Goal: Task Accomplishment & Management: Manage account settings

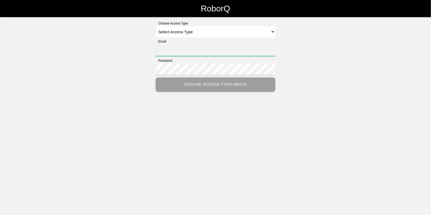
type input "[EMAIL_ADDRESS][DOMAIN_NAME]"
click at [169, 29] on select "Select Access Type Admin Customer Supervisor Worker" at bounding box center [216, 32] width 120 height 12
select select "Admin"
click at [156, 26] on select "Select Access Type Admin Customer Supervisor Worker" at bounding box center [216, 32] width 120 height 12
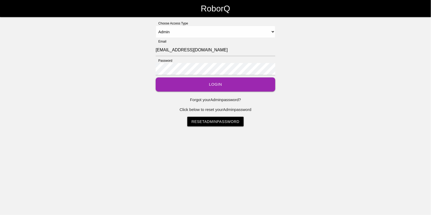
click at [211, 90] on button "Login" at bounding box center [216, 84] width 120 height 14
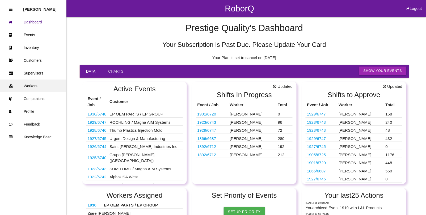
click at [35, 88] on link "Workers" at bounding box center [33, 85] width 66 height 13
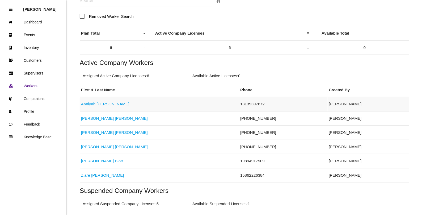
scroll to position [66, 0]
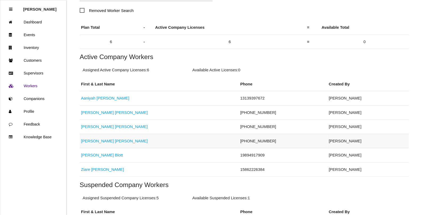
click at [101, 141] on link "[PERSON_NAME]" at bounding box center [114, 140] width 67 height 5
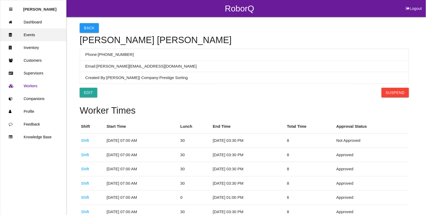
click at [37, 37] on link "Events" at bounding box center [33, 34] width 66 height 13
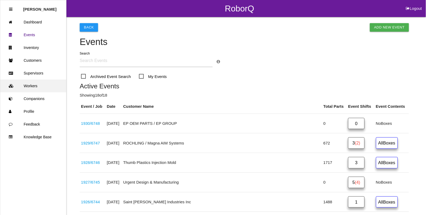
click at [31, 82] on link "Workers" at bounding box center [33, 85] width 66 height 13
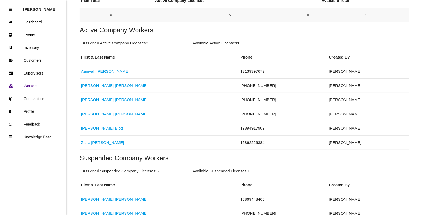
scroll to position [100, 0]
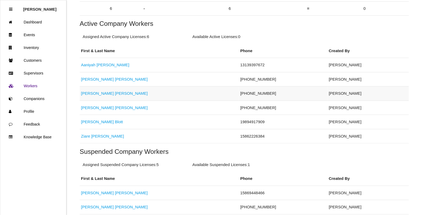
click at [102, 94] on link "[PERSON_NAME]" at bounding box center [114, 93] width 67 height 5
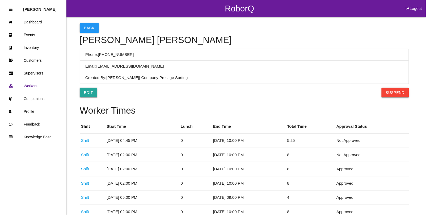
click at [399, 91] on button "Suspend" at bounding box center [395, 93] width 27 height 10
click at [86, 26] on button "Back" at bounding box center [89, 28] width 19 height 10
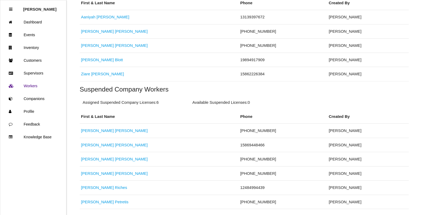
scroll to position [169, 0]
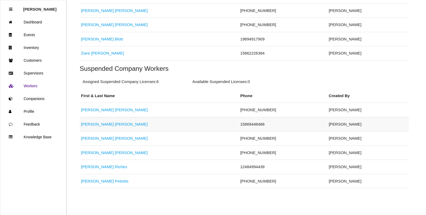
click at [95, 124] on link "[PERSON_NAME]" at bounding box center [114, 124] width 67 height 5
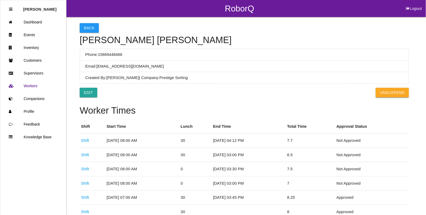
click at [389, 95] on button "UnSuspend" at bounding box center [392, 93] width 33 height 10
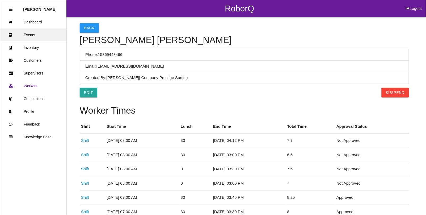
click at [35, 35] on link "Events" at bounding box center [33, 34] width 66 height 13
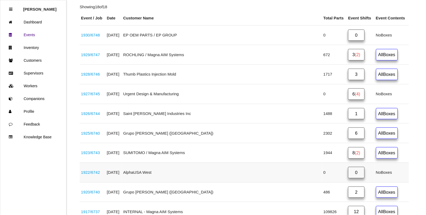
scroll to position [100, 0]
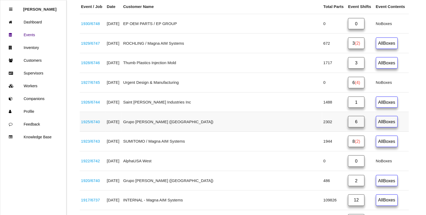
click at [94, 123] on link "1925 / 6740" at bounding box center [90, 121] width 19 height 5
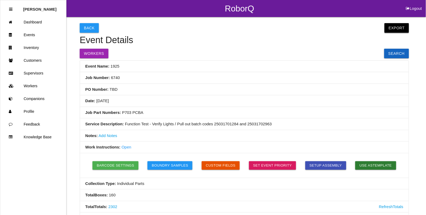
click at [401, 27] on button "Export" at bounding box center [396, 28] width 24 height 10
click at [396, 29] on link "Export Excel" at bounding box center [391, 29] width 31 height 12
click at [27, 36] on link "Events" at bounding box center [33, 34] width 66 height 13
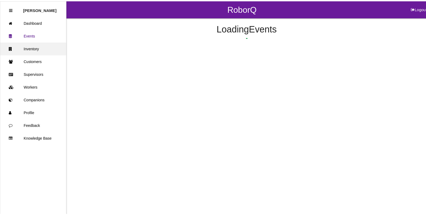
scroll to position [84, 0]
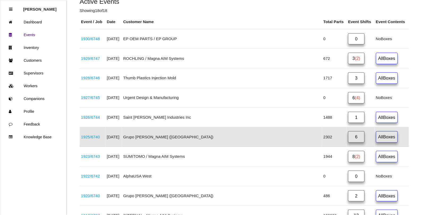
click at [348, 137] on link "6" at bounding box center [356, 136] width 16 height 11
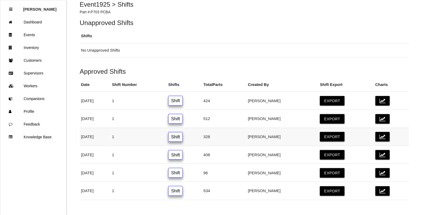
scroll to position [46, 0]
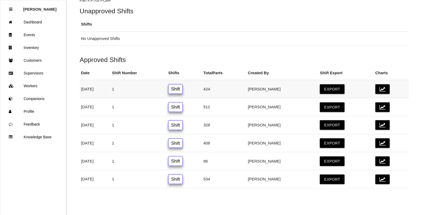
click at [183, 88] on link "Shift" at bounding box center [175, 89] width 15 height 10
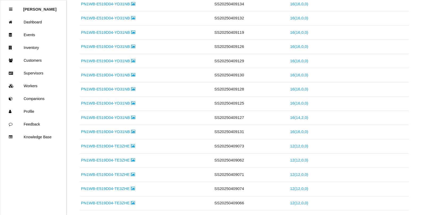
scroll to position [199, 0]
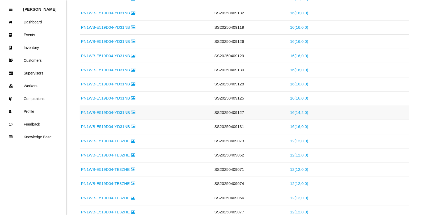
click at [122, 114] on link "PN1WB-E519D04-YD31NB" at bounding box center [108, 112] width 54 height 5
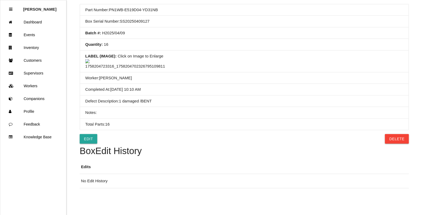
scroll to position [103, 0]
click at [87, 139] on link "Edit" at bounding box center [89, 139] width 18 height 10
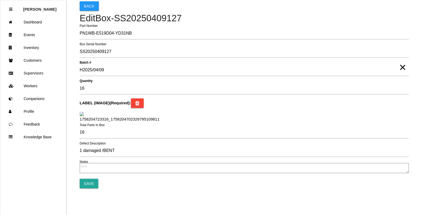
scroll to position [72, 0]
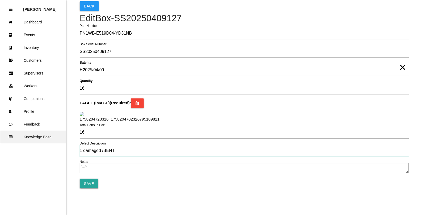
drag, startPoint x: 128, startPoint y: 152, endPoint x: 9, endPoint y: 139, distance: 119.5
click at [9, 139] on div "RoborQ Logout [PERSON_NAME] Dashboard Events Inventory Customers Supervisors Wo…" at bounding box center [213, 83] width 426 height 210
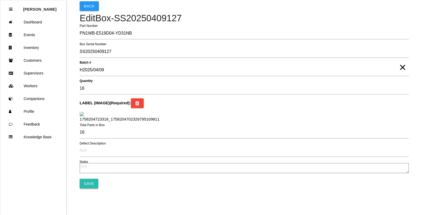
click at [86, 188] on input "Save" at bounding box center [89, 184] width 19 height 10
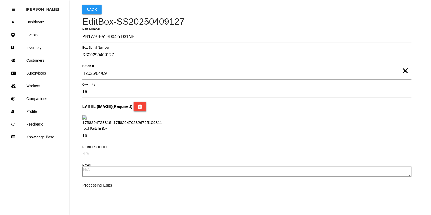
scroll to position [0, 0]
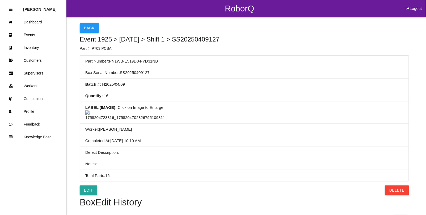
click at [86, 29] on button "Back" at bounding box center [89, 28] width 19 height 10
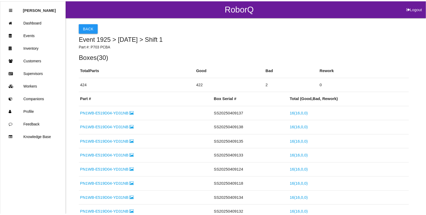
scroll to position [205, 0]
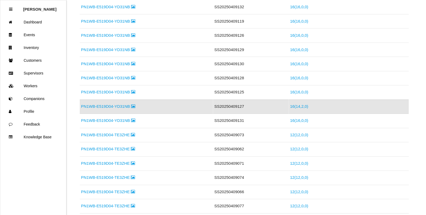
click at [295, 107] on link "16 ( 14 , 2 , 0 )" at bounding box center [299, 106] width 18 height 5
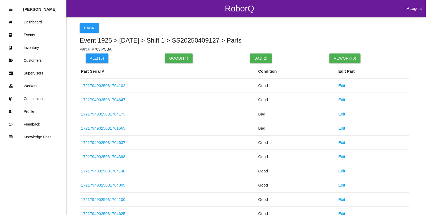
click at [114, 113] on link "17217949025031704173" at bounding box center [103, 114] width 44 height 5
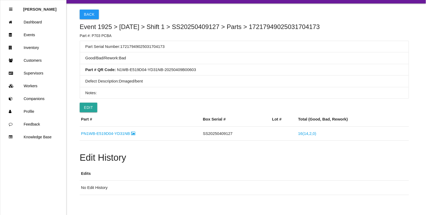
scroll to position [20, 0]
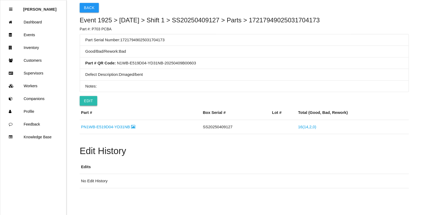
click at [89, 99] on button "Edit" at bounding box center [89, 101] width 18 height 10
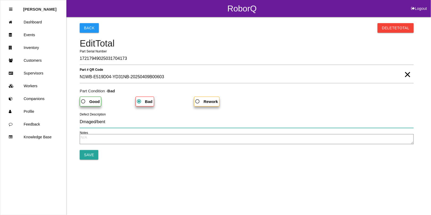
click at [83, 122] on input "Dmaged/bent" at bounding box center [247, 122] width 334 height 12
type input "Damaged/bent"
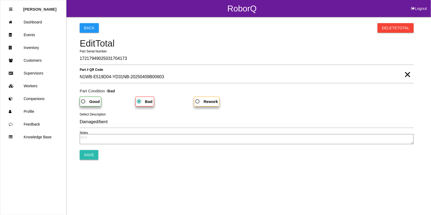
click at [90, 152] on input "Save" at bounding box center [89, 155] width 19 height 10
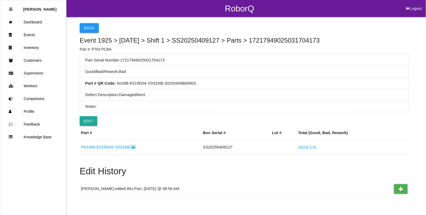
click at [86, 31] on button "Back" at bounding box center [89, 28] width 19 height 10
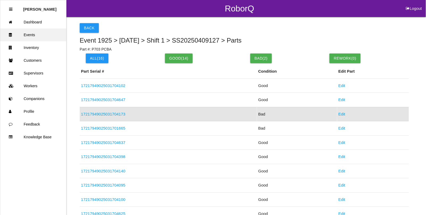
click at [33, 35] on link "Events" at bounding box center [33, 34] width 66 height 13
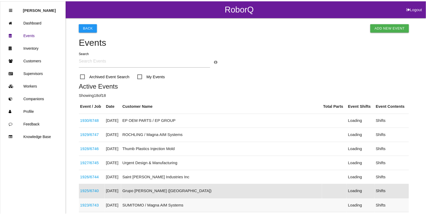
scroll to position [84, 0]
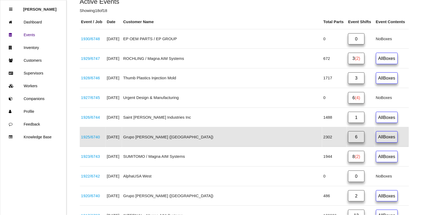
click at [348, 139] on link "6" at bounding box center [356, 136] width 16 height 11
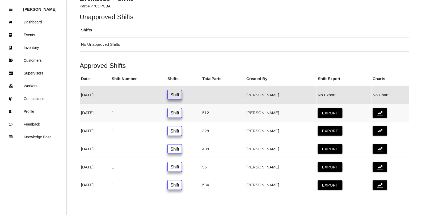
scroll to position [46, 0]
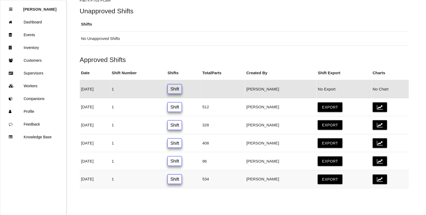
click at [182, 179] on link "Shift" at bounding box center [174, 179] width 15 height 10
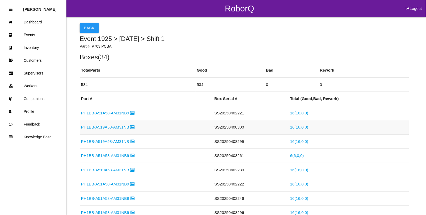
scroll to position [33, 0]
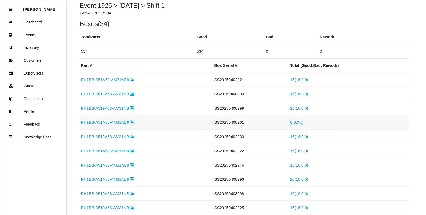
click at [118, 122] on link "PH1BB-A51A58-AM31NB9" at bounding box center [107, 122] width 53 height 5
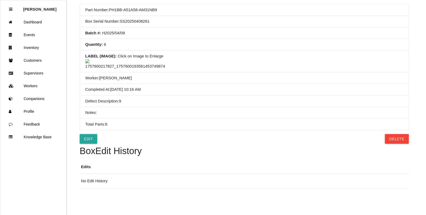
scroll to position [103, 0]
click at [88, 141] on link "Edit" at bounding box center [89, 139] width 18 height 10
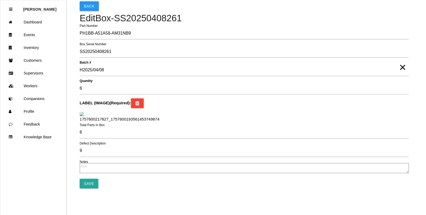
scroll to position [72, 0]
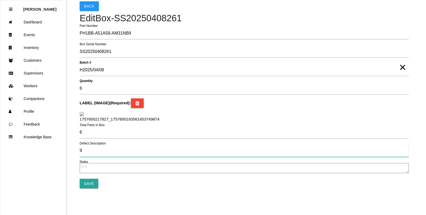
drag, startPoint x: 99, startPoint y: 153, endPoint x: 42, endPoint y: 149, distance: 57.0
click at [42, 149] on div "RoborQ Logout [PERSON_NAME] Dashboard Events Inventory Customers Supervisors Wo…" at bounding box center [213, 83] width 426 height 210
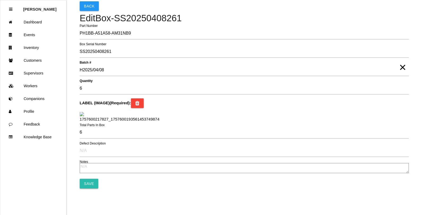
click at [92, 186] on input "Save" at bounding box center [89, 184] width 19 height 10
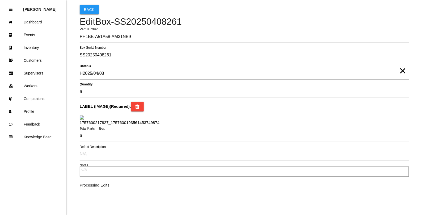
scroll to position [69, 0]
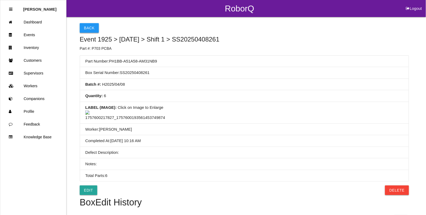
click at [85, 28] on button "Back" at bounding box center [89, 28] width 19 height 10
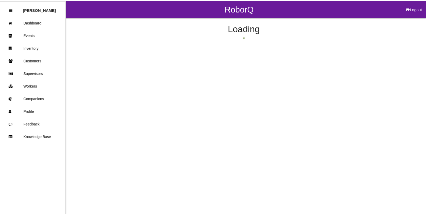
scroll to position [48, 0]
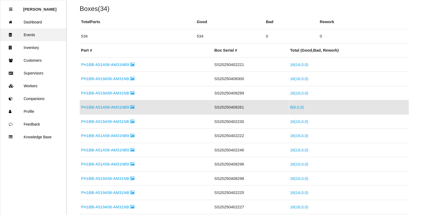
click at [24, 31] on link "Events" at bounding box center [33, 34] width 66 height 13
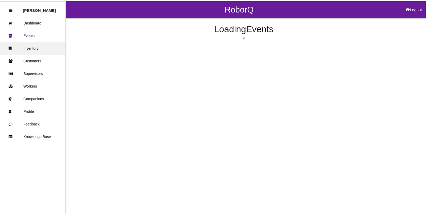
scroll to position [84, 0]
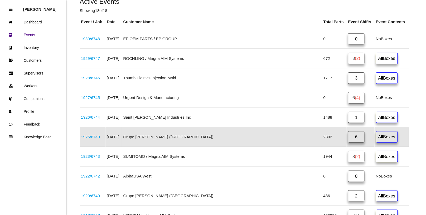
click at [96, 137] on link "1925 / 6740" at bounding box center [90, 136] width 19 height 5
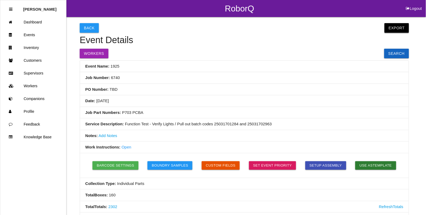
click at [396, 29] on button "Export" at bounding box center [396, 28] width 24 height 10
click at [391, 28] on link "Export Excel" at bounding box center [391, 29] width 31 height 12
click at [29, 33] on link "Events" at bounding box center [33, 34] width 66 height 13
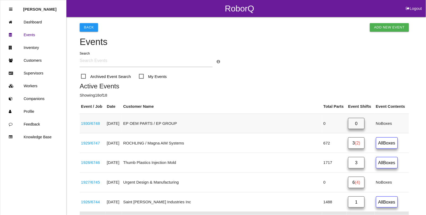
click at [97, 125] on link "1930 / 6748" at bounding box center [90, 123] width 19 height 5
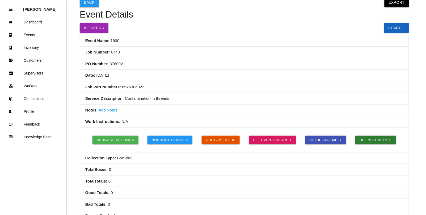
scroll to position [100, 0]
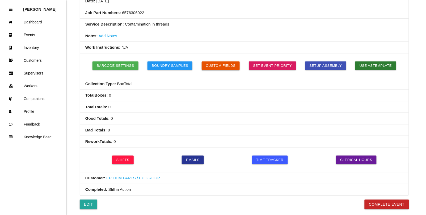
click at [219, 69] on button "Custom Fields" at bounding box center [221, 65] width 38 height 9
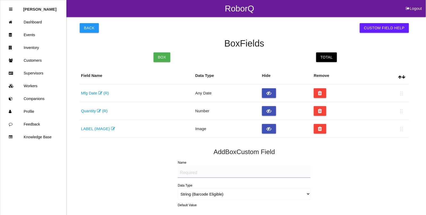
click at [192, 173] on textarea "Name" at bounding box center [244, 171] width 133 height 12
click at [33, 35] on link "Events" at bounding box center [33, 34] width 66 height 13
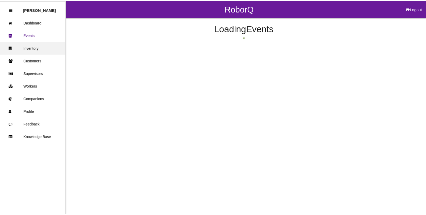
scroll to position [13, 0]
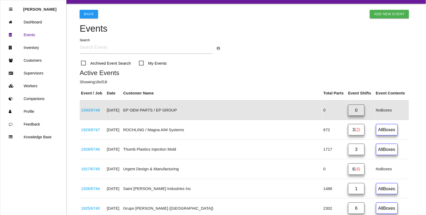
click at [91, 111] on link "1930 / 6748" at bounding box center [90, 110] width 19 height 5
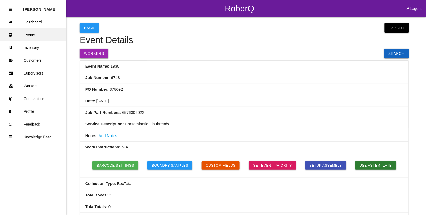
click at [27, 32] on link "Events" at bounding box center [33, 34] width 66 height 13
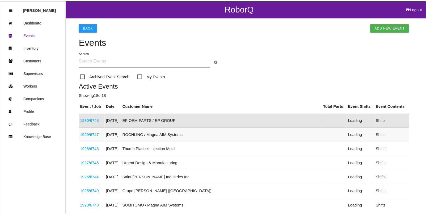
scroll to position [13, 0]
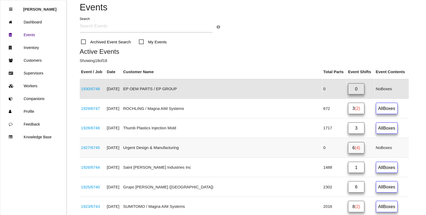
scroll to position [46, 0]
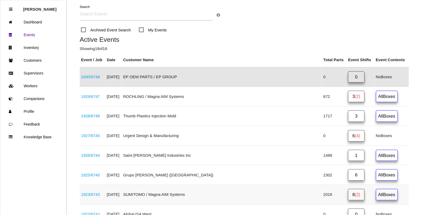
click at [355, 197] on span "(2)" at bounding box center [357, 194] width 5 height 5
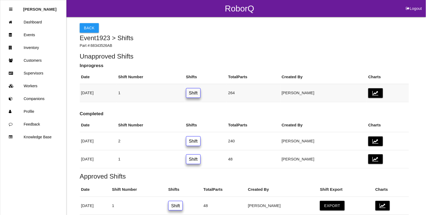
click at [201, 95] on link "Shift" at bounding box center [193, 93] width 15 height 10
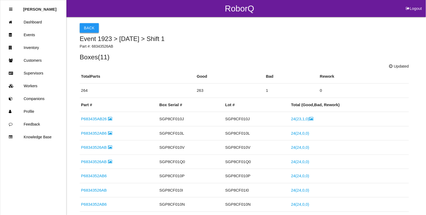
click at [86, 30] on button "Back" at bounding box center [89, 28] width 19 height 10
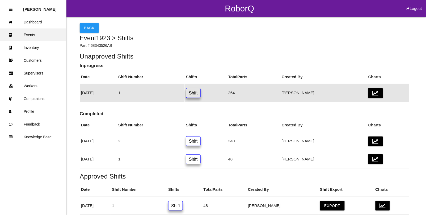
click at [27, 34] on link "Events" at bounding box center [33, 34] width 66 height 13
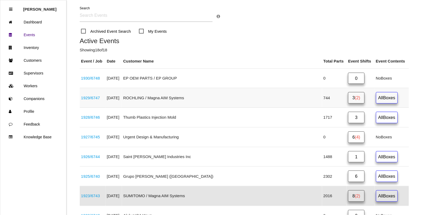
scroll to position [32, 0]
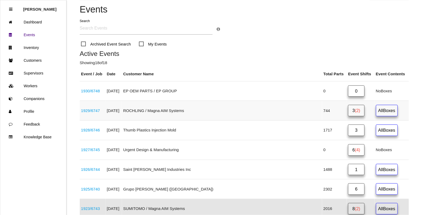
click at [355, 112] on span "(2)" at bounding box center [357, 110] width 5 height 5
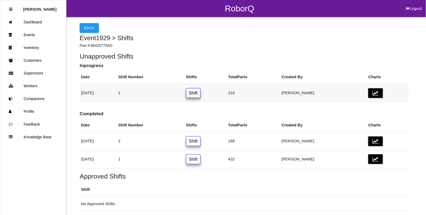
click at [201, 91] on link "Shift" at bounding box center [193, 93] width 15 height 10
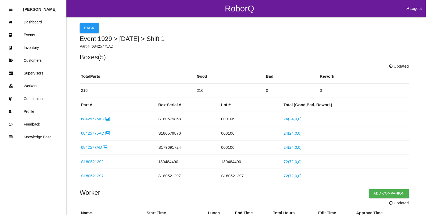
click at [89, 27] on button "Back" at bounding box center [89, 28] width 19 height 10
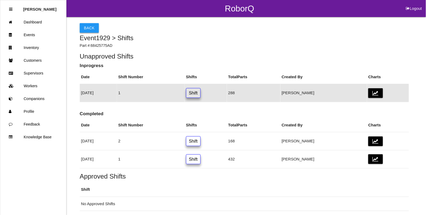
click at [83, 29] on button "Back" at bounding box center [89, 28] width 19 height 10
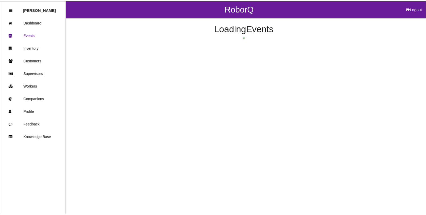
scroll to position [27, 0]
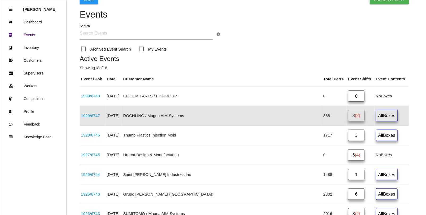
click at [348, 114] on link "3 (2)" at bounding box center [356, 115] width 16 height 11
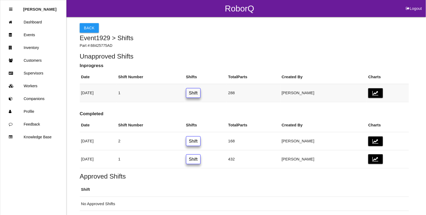
click at [201, 92] on link "Shift" at bounding box center [193, 93] width 15 height 10
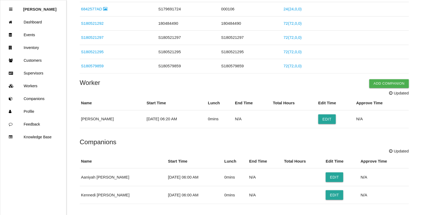
scroll to position [138, 0]
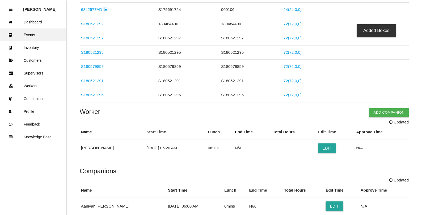
click at [30, 34] on link "Events" at bounding box center [33, 34] width 66 height 13
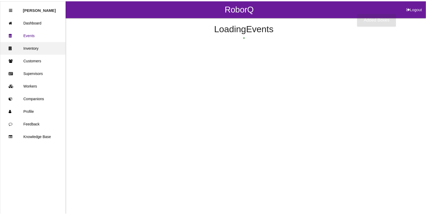
scroll to position [27, 0]
